Goal: Task Accomplishment & Management: Manage account settings

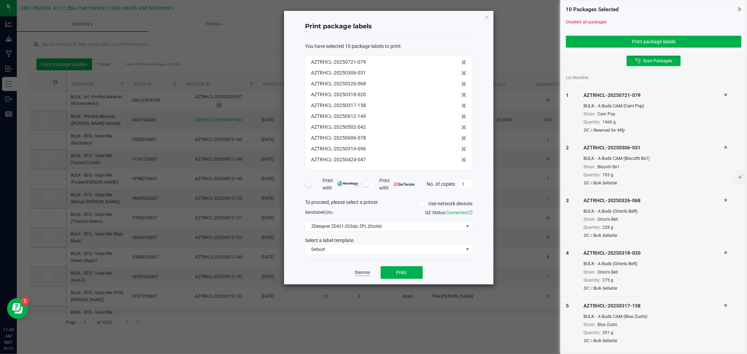
click at [369, 271] on link "Dismiss" at bounding box center [362, 273] width 15 height 6
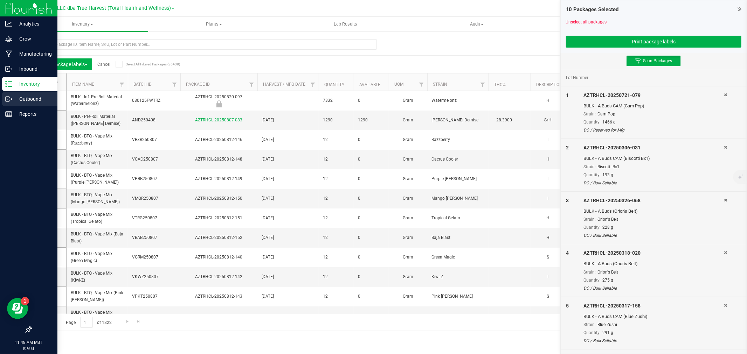
click at [15, 100] on p "Outbound" at bounding box center [33, 99] width 42 height 8
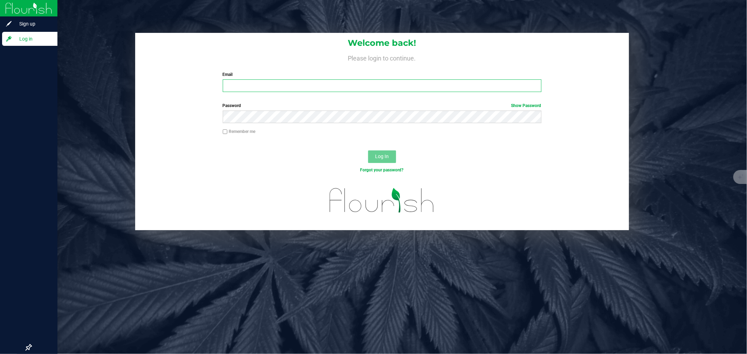
type input "ncarel@trueharvestco.com"
click at [230, 134] on label "Remember me" at bounding box center [239, 131] width 33 height 6
click at [228, 134] on input "Remember me" at bounding box center [225, 132] width 5 height 5
checkbox input "true"
click at [377, 155] on span "Log In" at bounding box center [382, 157] width 14 height 6
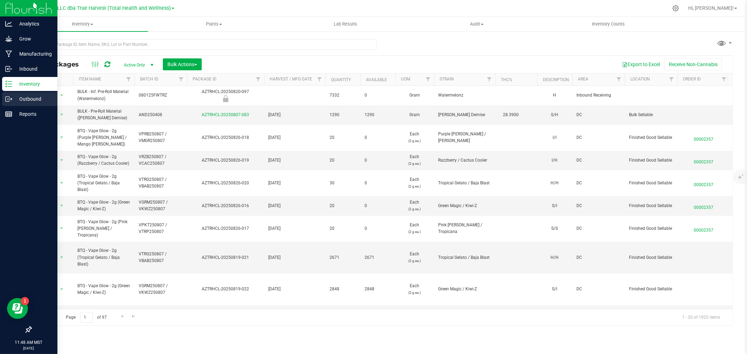
click at [13, 96] on p "Outbound" at bounding box center [33, 99] width 42 height 8
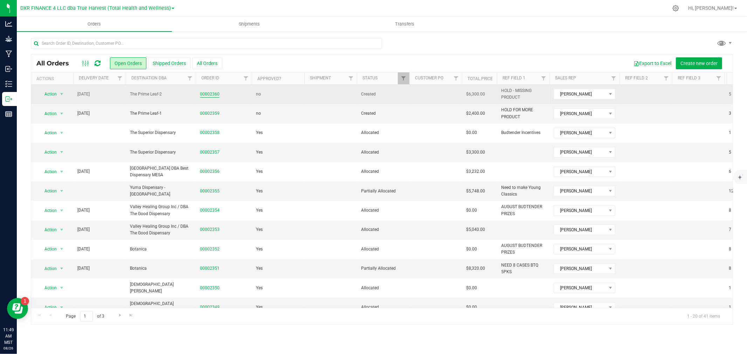
click at [216, 92] on link "00002360" at bounding box center [210, 94] width 20 height 7
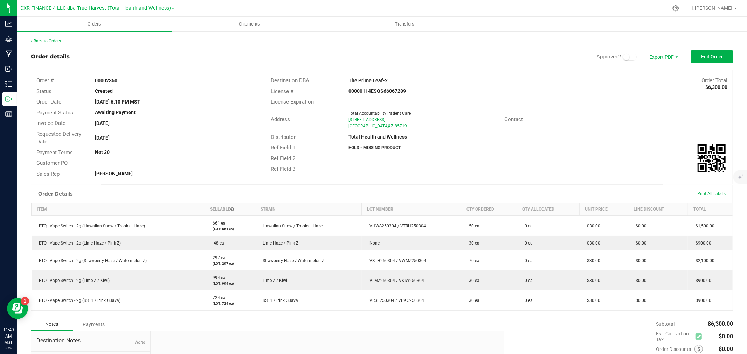
click at [257, 182] on div "Order # 00002360 Status Created Order Date Aug 25, 2025 6:10 PM MST Payment Sta…" at bounding box center [148, 127] width 234 height 114
